Goal: Information Seeking & Learning: Understand process/instructions

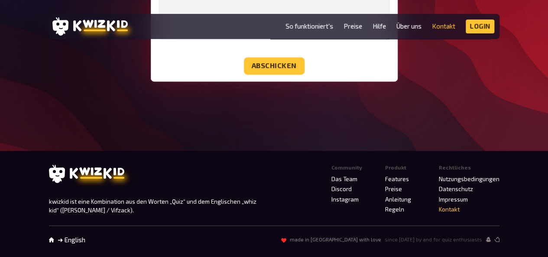
click at [315, 19] on li "So funktioniert's" at bounding box center [310, 26] width 48 height 14
click at [315, 22] on li "So funktioniert's" at bounding box center [310, 26] width 48 height 14
click at [317, 29] on link "So funktioniert's" at bounding box center [310, 26] width 48 height 7
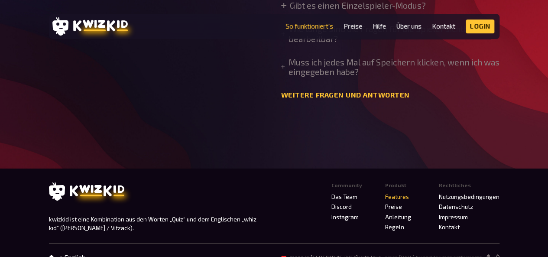
scroll to position [2914, 0]
